Goal: Task Accomplishment & Management: Manage account settings

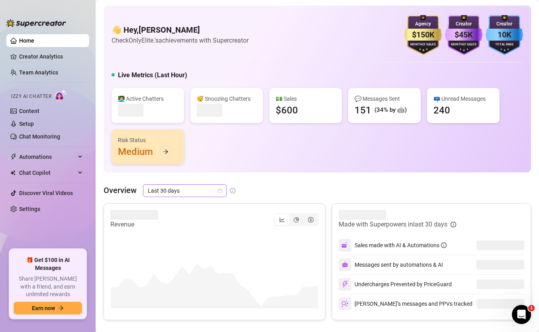
click at [167, 192] on span "Last 30 days" at bounding box center [185, 191] width 74 height 12
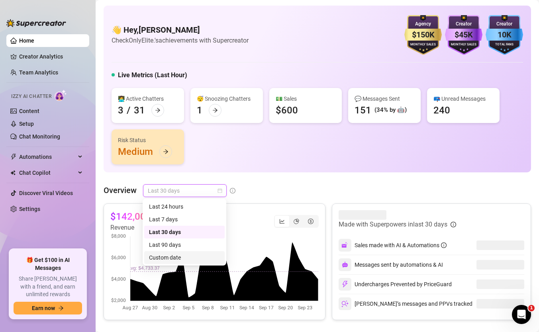
click at [177, 254] on div "Custom date" at bounding box center [184, 257] width 71 height 9
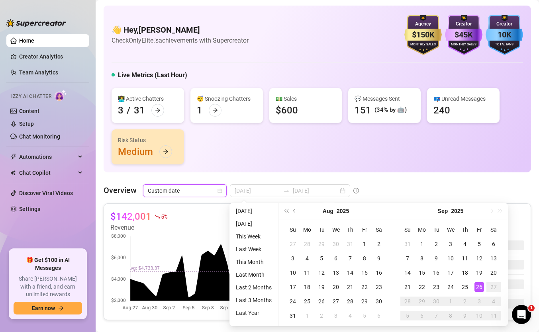
type input "[DATE]"
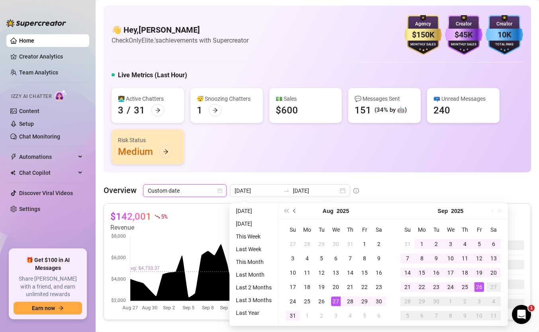
click at [293, 212] on button "Previous month (PageUp)" at bounding box center [294, 211] width 9 height 16
click at [294, 209] on span "Previous month (PageUp)" at bounding box center [295, 211] width 4 height 4
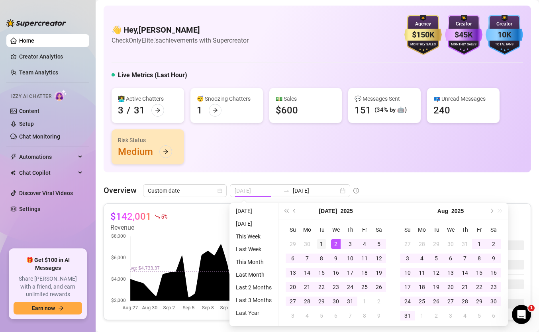
type input "[DATE]"
click at [324, 241] on div "1" at bounding box center [322, 244] width 10 height 10
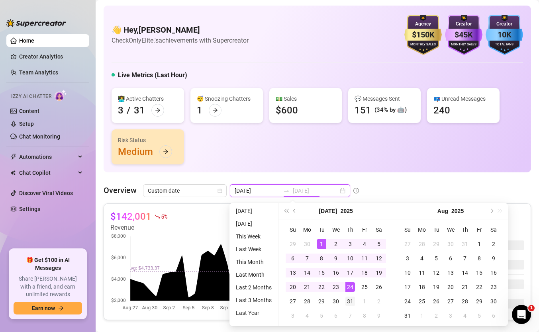
type input "[DATE]"
click at [350, 300] on div "31" at bounding box center [350, 302] width 10 height 10
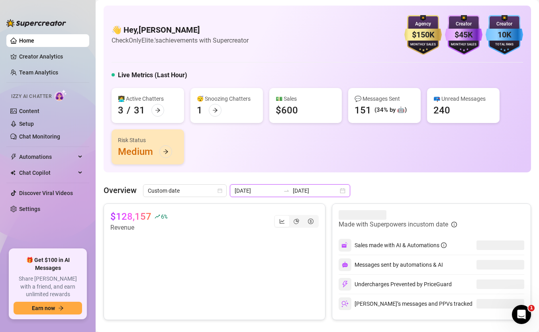
click at [255, 193] on input "[DATE]" at bounding box center [257, 190] width 45 height 9
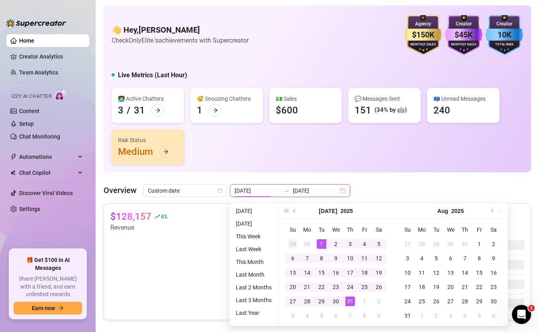
type input "[DATE]"
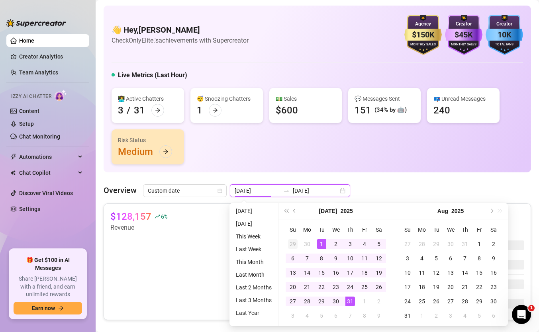
type input "[DATE]"
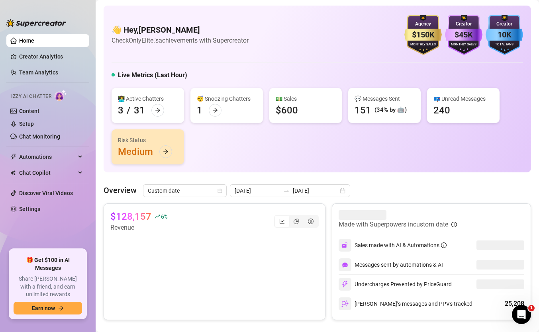
click at [347, 166] on div "👋 Hey, [PERSON_NAME] Check OnlyElite.'s achievements with Supercreator $150K Ag…" at bounding box center [318, 89] width 428 height 167
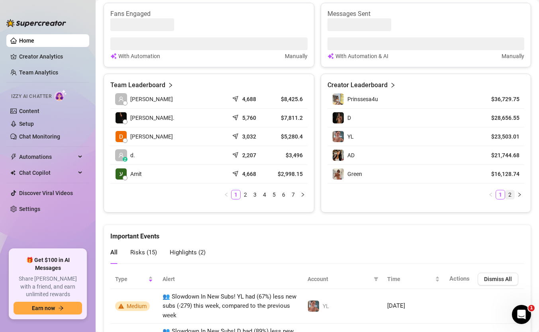
scroll to position [340, 0]
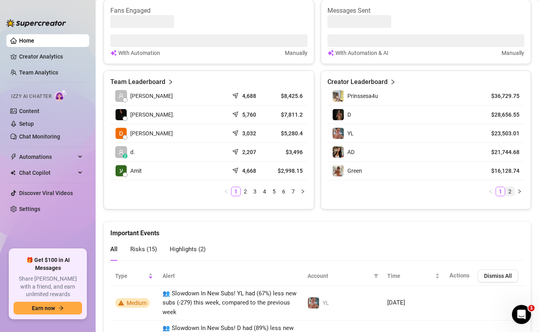
click at [509, 191] on link "2" at bounding box center [510, 191] width 9 height 9
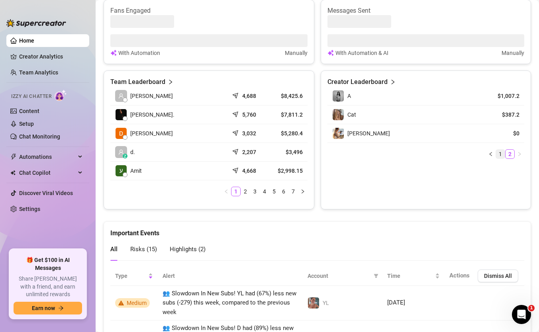
click at [500, 153] on link "1" at bounding box center [500, 154] width 9 height 9
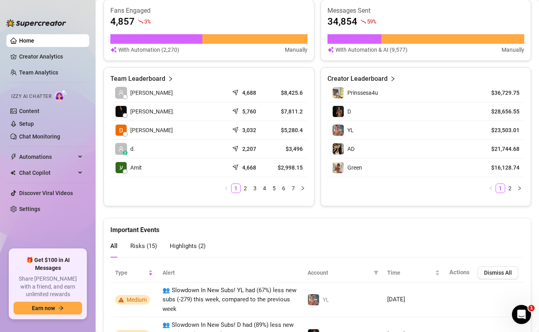
scroll to position [77, 0]
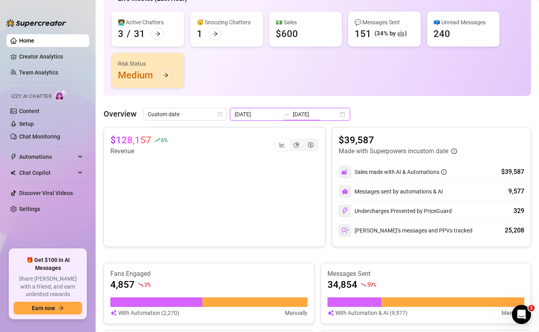
click at [301, 114] on input "[DATE]" at bounding box center [315, 114] width 45 height 9
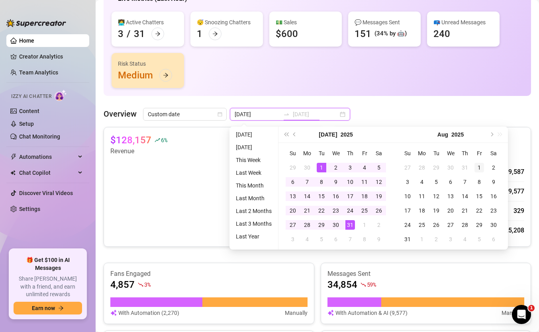
type input "[DATE]"
click at [482, 165] on div "1" at bounding box center [480, 168] width 10 height 10
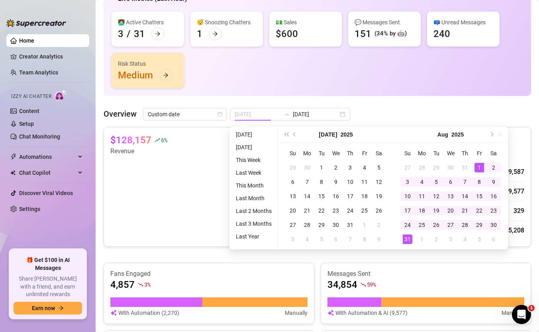
click at [408, 237] on div "31" at bounding box center [408, 240] width 10 height 10
type input "[DATE]"
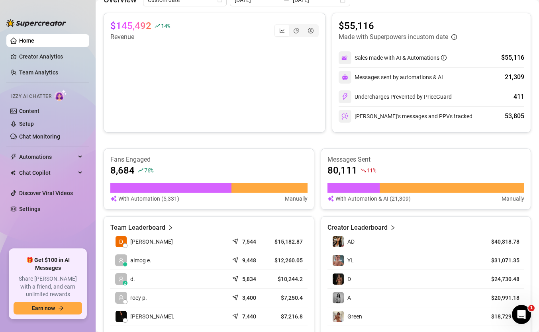
scroll to position [196, 0]
